Goal: Information Seeking & Learning: Learn about a topic

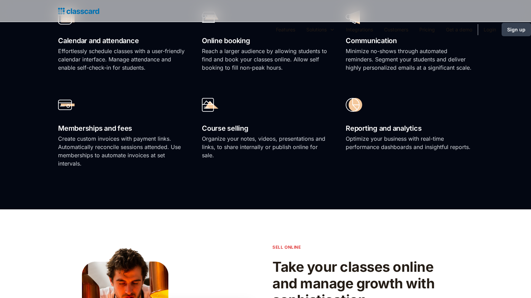
scroll to position [808, 0]
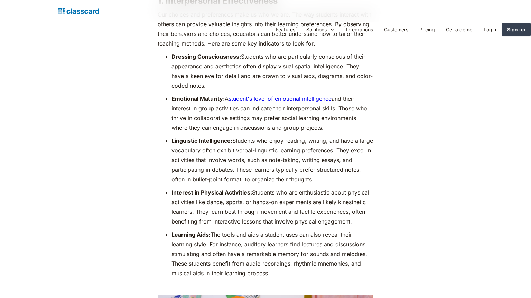
scroll to position [808, 0]
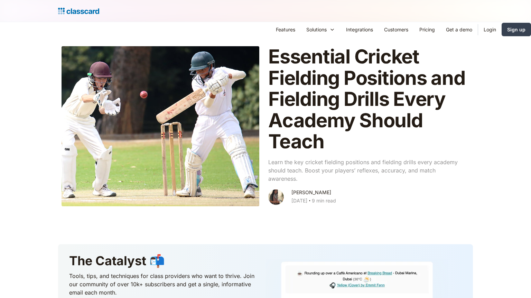
scroll to position [546, 0]
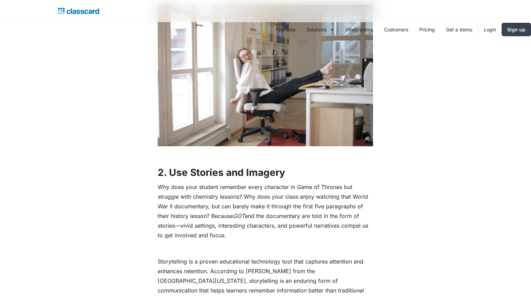
scroll to position [1201, 0]
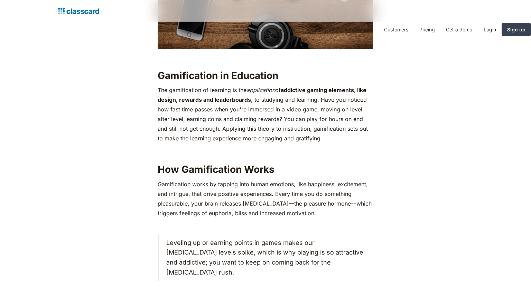
scroll to position [1069, 0]
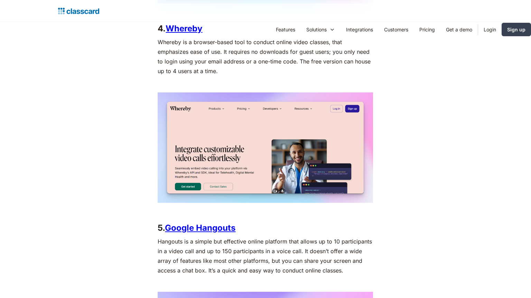
scroll to position [1302, 0]
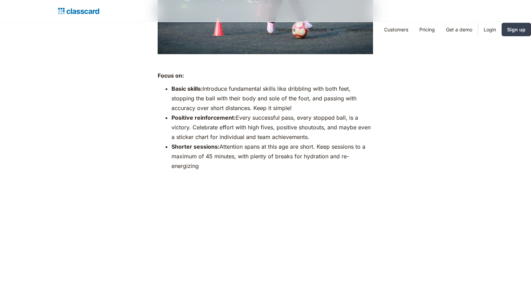
scroll to position [1333, 0]
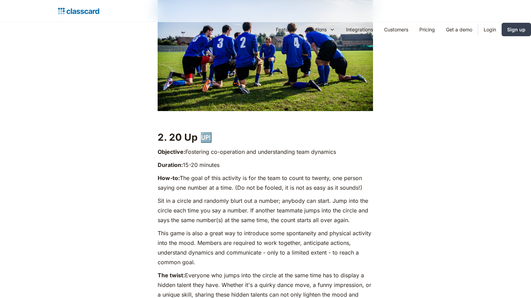
scroll to position [1069, 0]
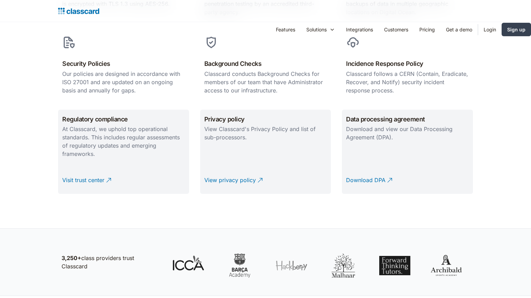
scroll to position [808, 0]
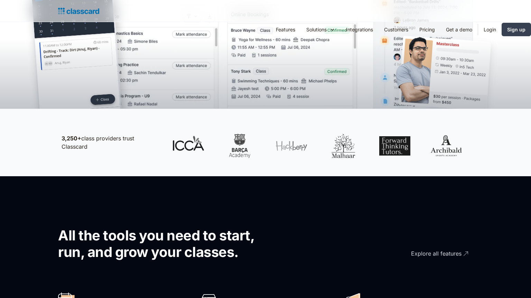
scroll to position [546, 0]
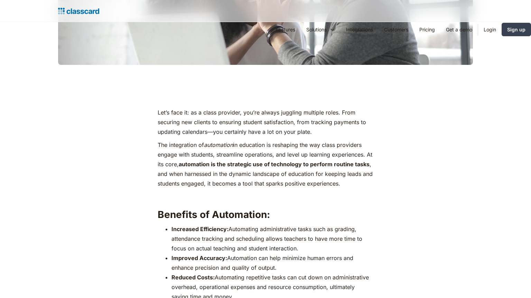
scroll to position [546, 0]
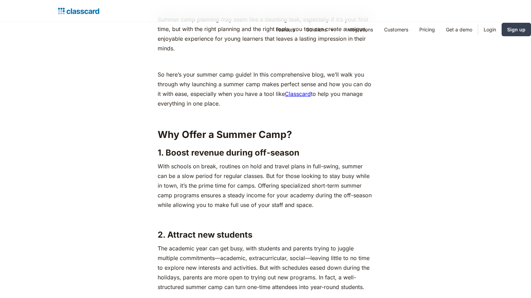
scroll to position [939, 0]
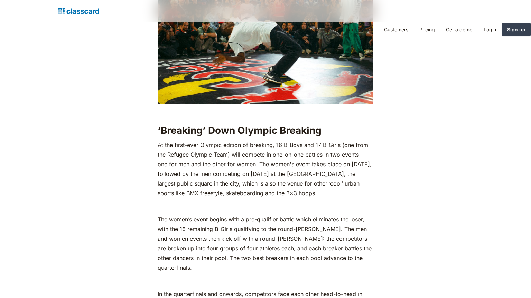
scroll to position [1628, 0]
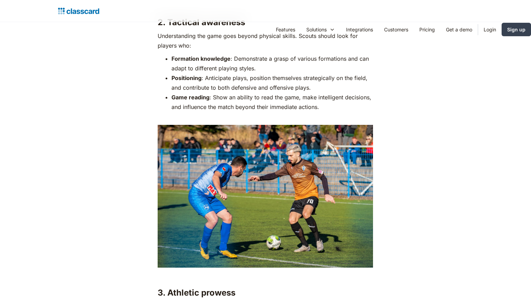
scroll to position [1069, 0]
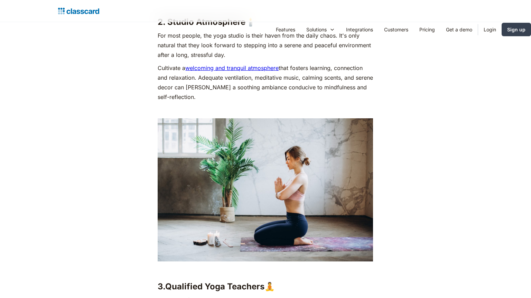
scroll to position [1069, 0]
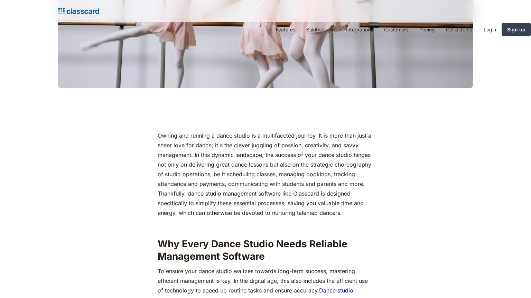
scroll to position [546, 0]
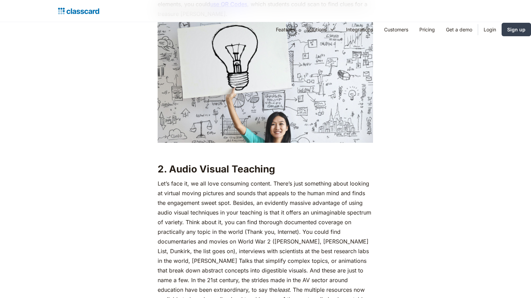
scroll to position [1069, 0]
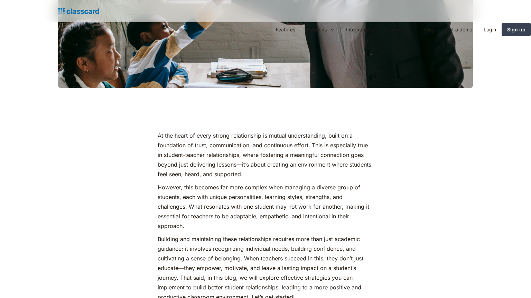
scroll to position [546, 0]
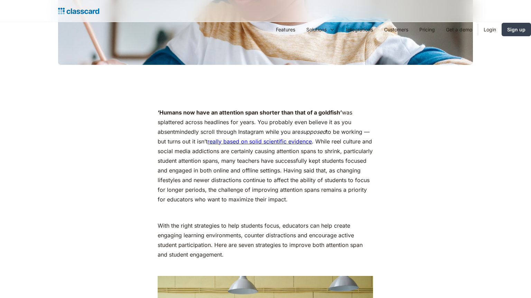
scroll to position [546, 0]
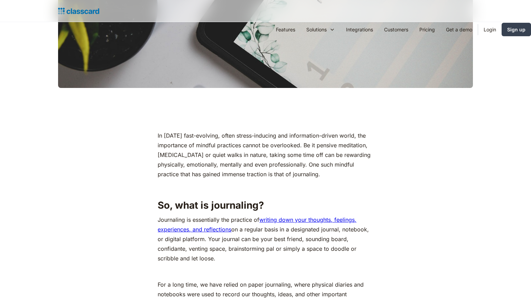
scroll to position [546, 0]
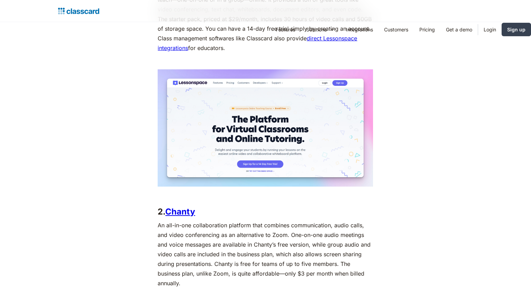
scroll to position [808, 0]
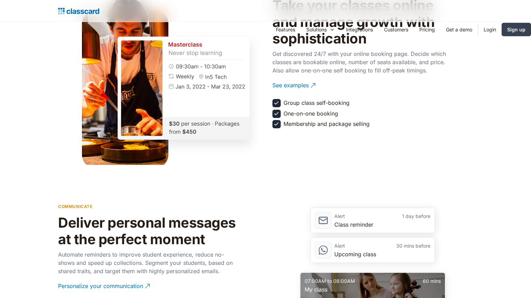
scroll to position [1069, 0]
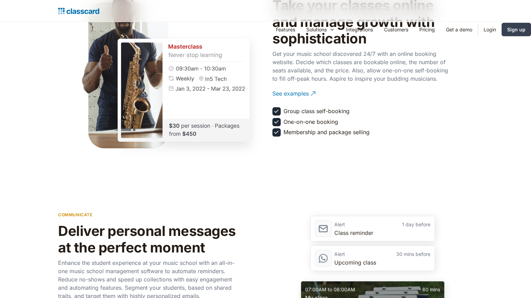
scroll to position [1069, 0]
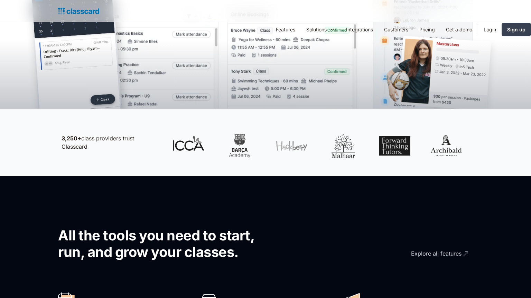
scroll to position [546, 0]
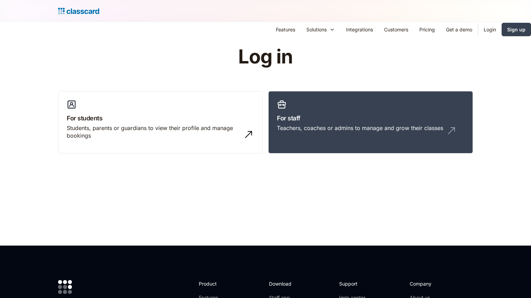
scroll to position [201, 0]
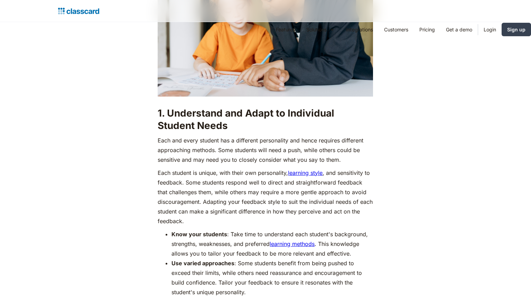
scroll to position [808, 0]
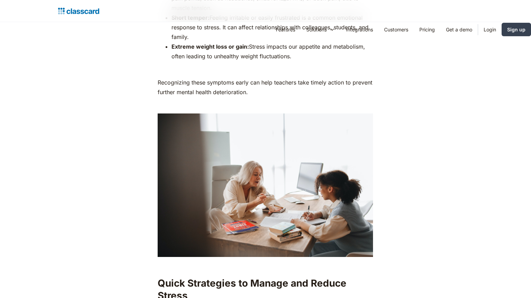
scroll to position [1069, 0]
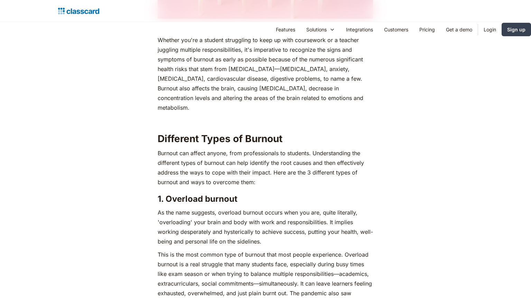
scroll to position [1069, 0]
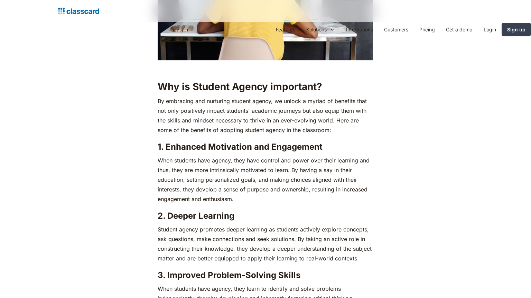
scroll to position [1069, 0]
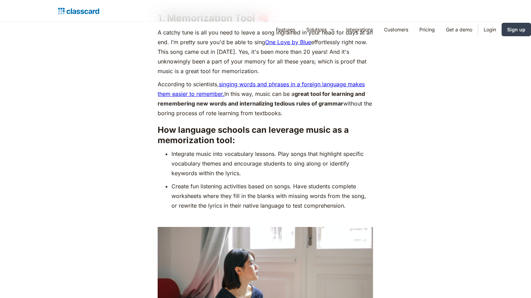
scroll to position [808, 0]
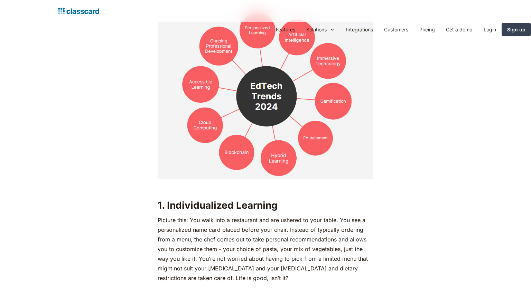
scroll to position [1069, 0]
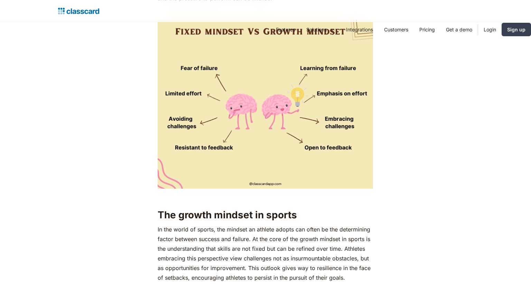
scroll to position [1069, 0]
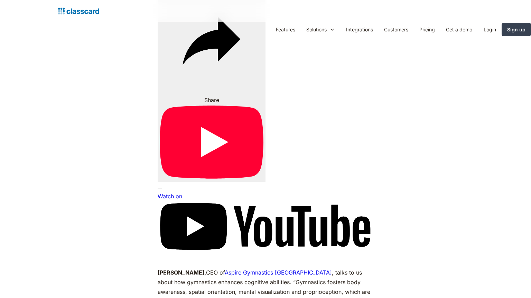
scroll to position [1365, 0]
